Goal: Transaction & Acquisition: Download file/media

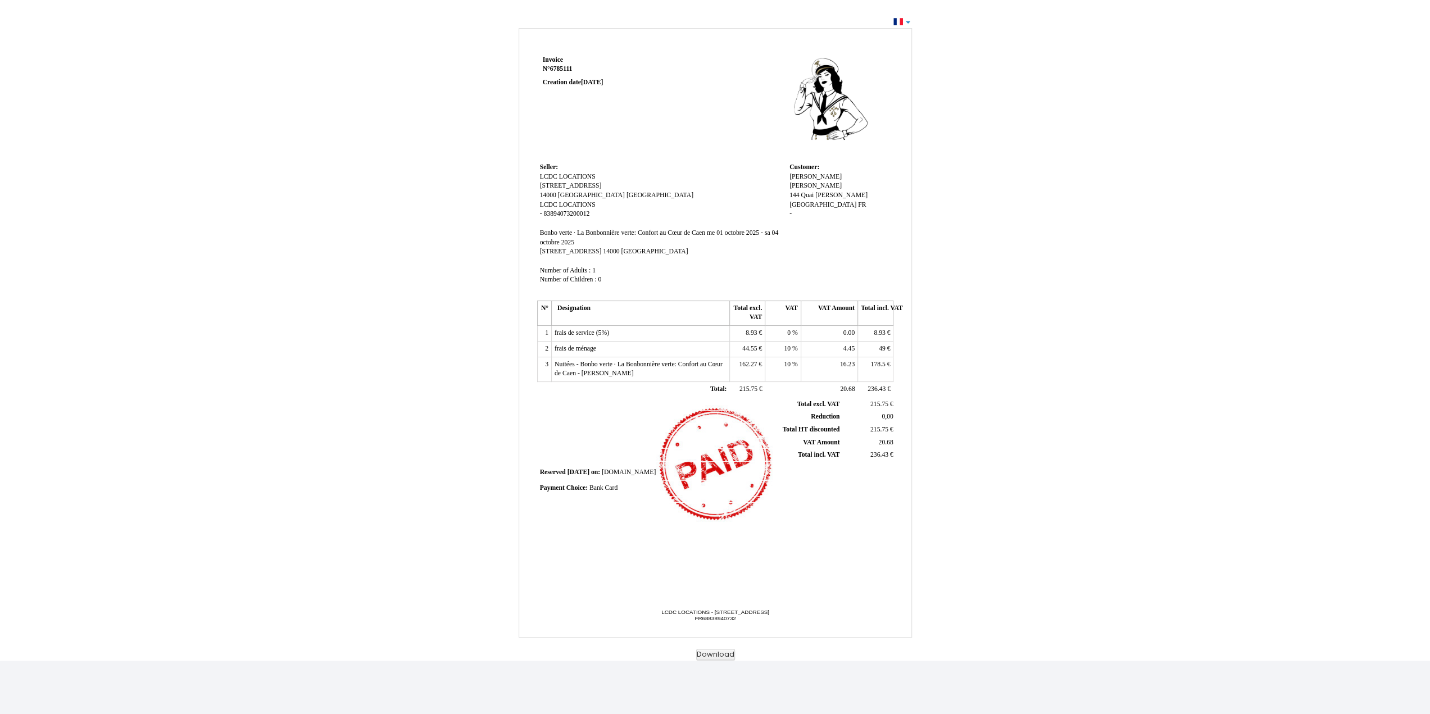
click at [417, 106] on div "Invoice Invoice N° 6785111 6785111 Creation date [DATE] Seller: Seller: LCDC LO…" at bounding box center [716, 342] width 658 height 635
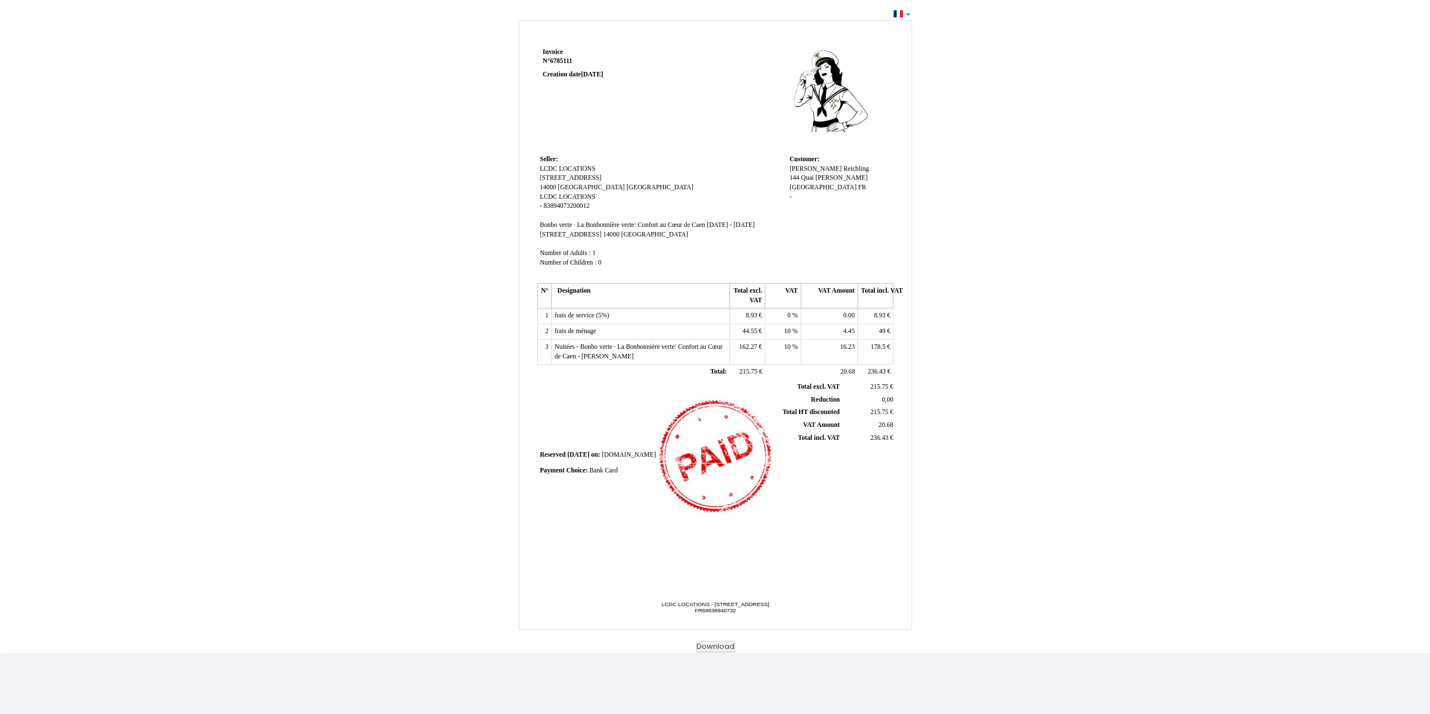
scroll to position [14, 0]
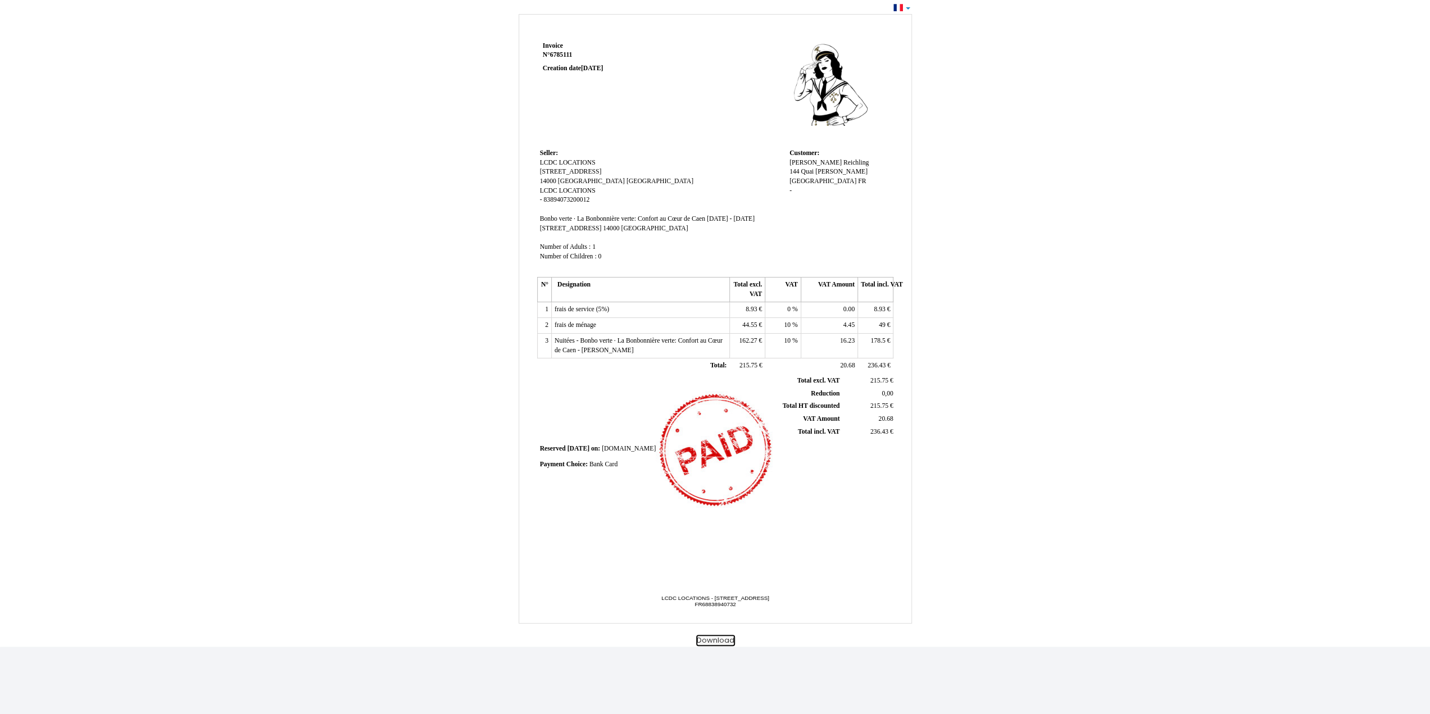
click at [711, 642] on button "Download" at bounding box center [715, 641] width 39 height 12
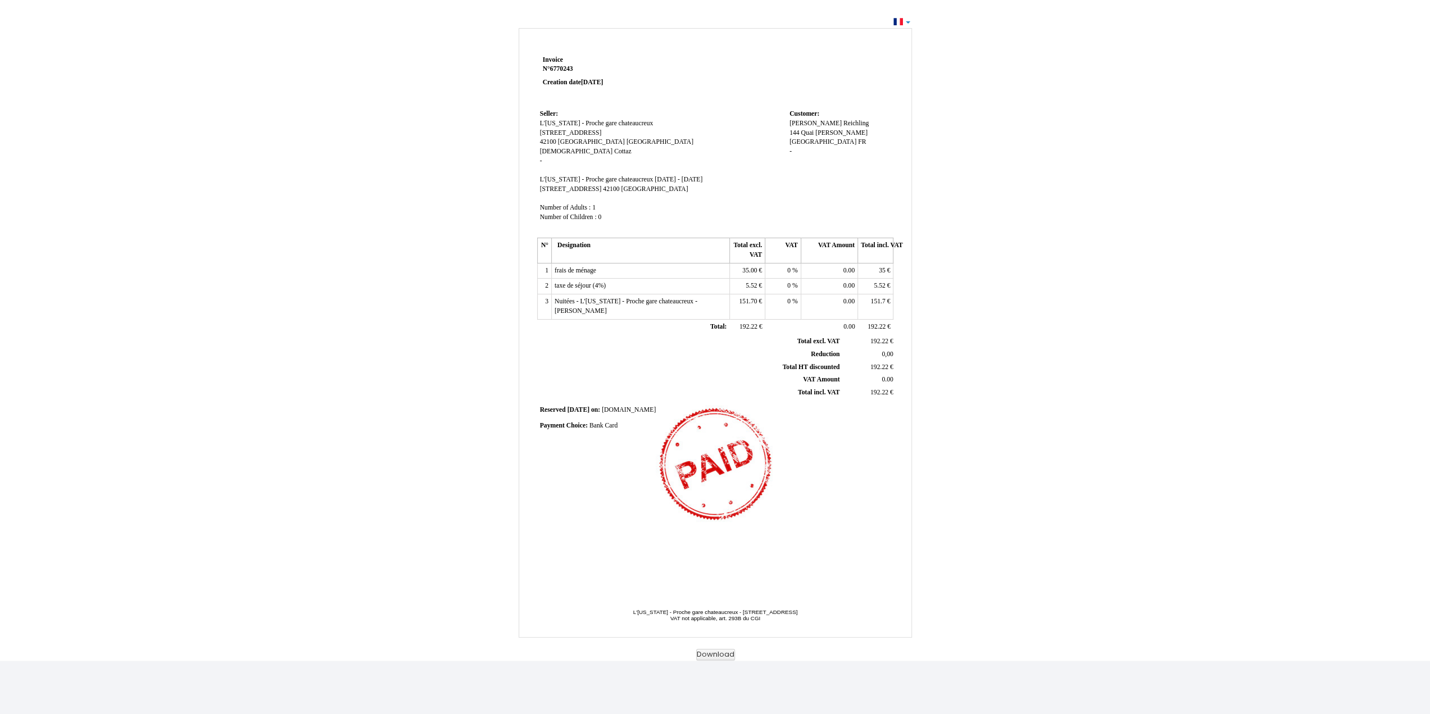
click at [724, 276] on td "frais de ménage frais de ménage" at bounding box center [640, 271] width 178 height 16
drag, startPoint x: 726, startPoint y: 269, endPoint x: 715, endPoint y: 655, distance: 386.8
click at [715, 657] on button "Download" at bounding box center [715, 655] width 39 height 12
